Goal: Check status

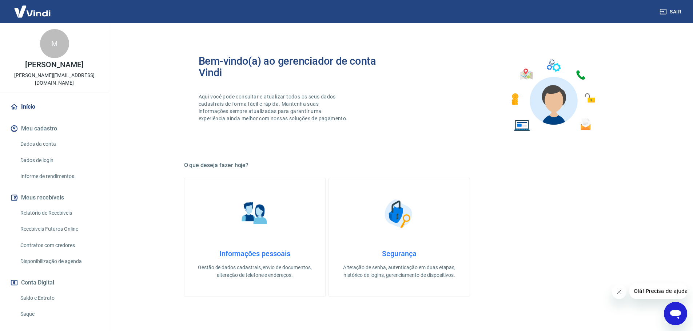
drag, startPoint x: 32, startPoint y: 292, endPoint x: 110, endPoint y: 285, distance: 78.4
click at [32, 292] on link "Saldo e Extrato" at bounding box center [58, 298] width 83 height 15
